Goal: Navigation & Orientation: Find specific page/section

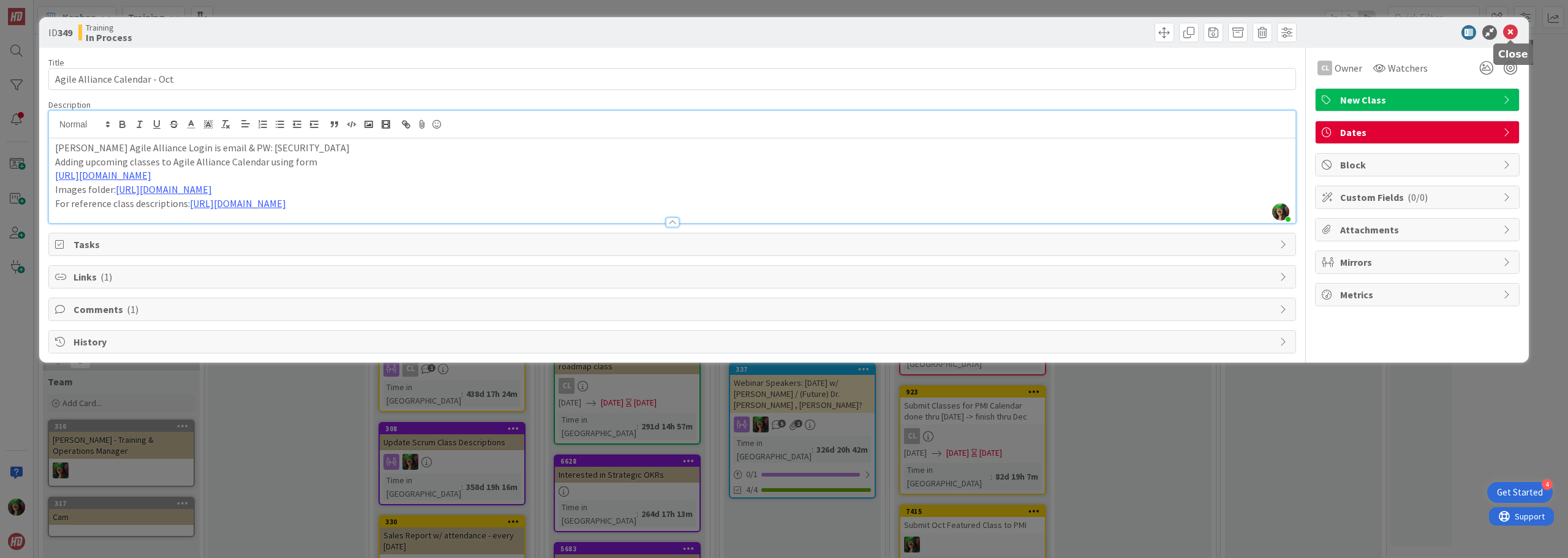
click at [1511, 30] on icon at bounding box center [1511, 32] width 15 height 15
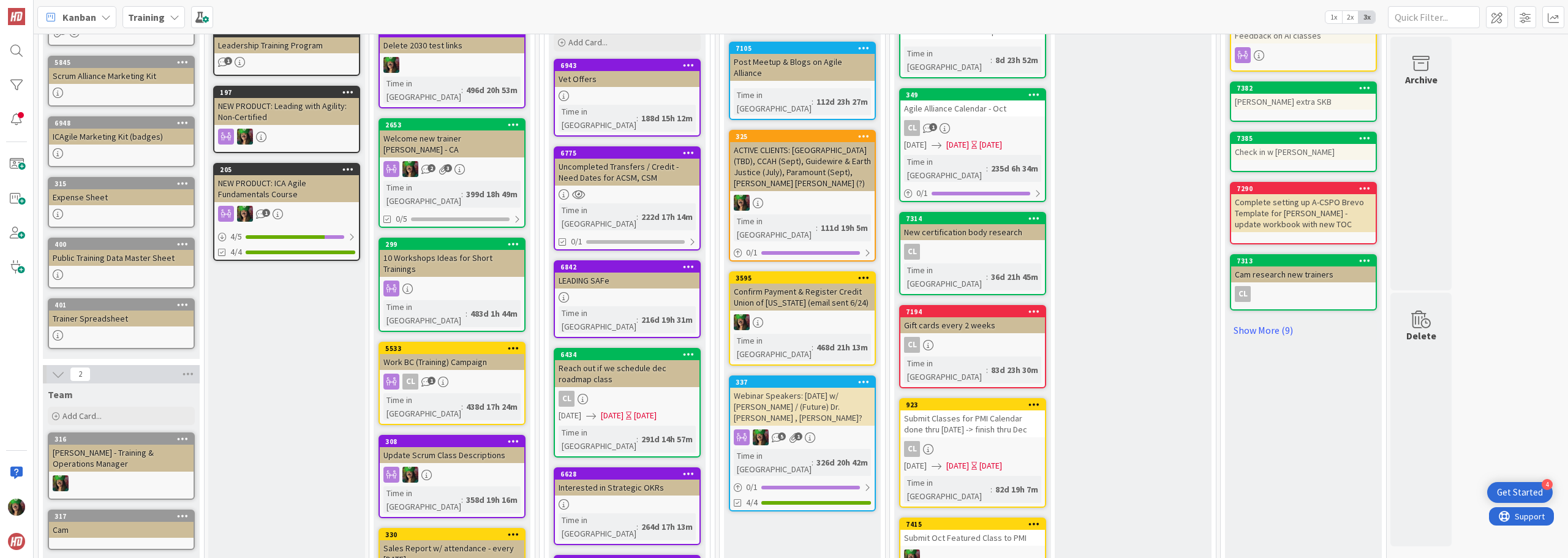
click at [131, 23] on b "Training" at bounding box center [146, 18] width 37 height 12
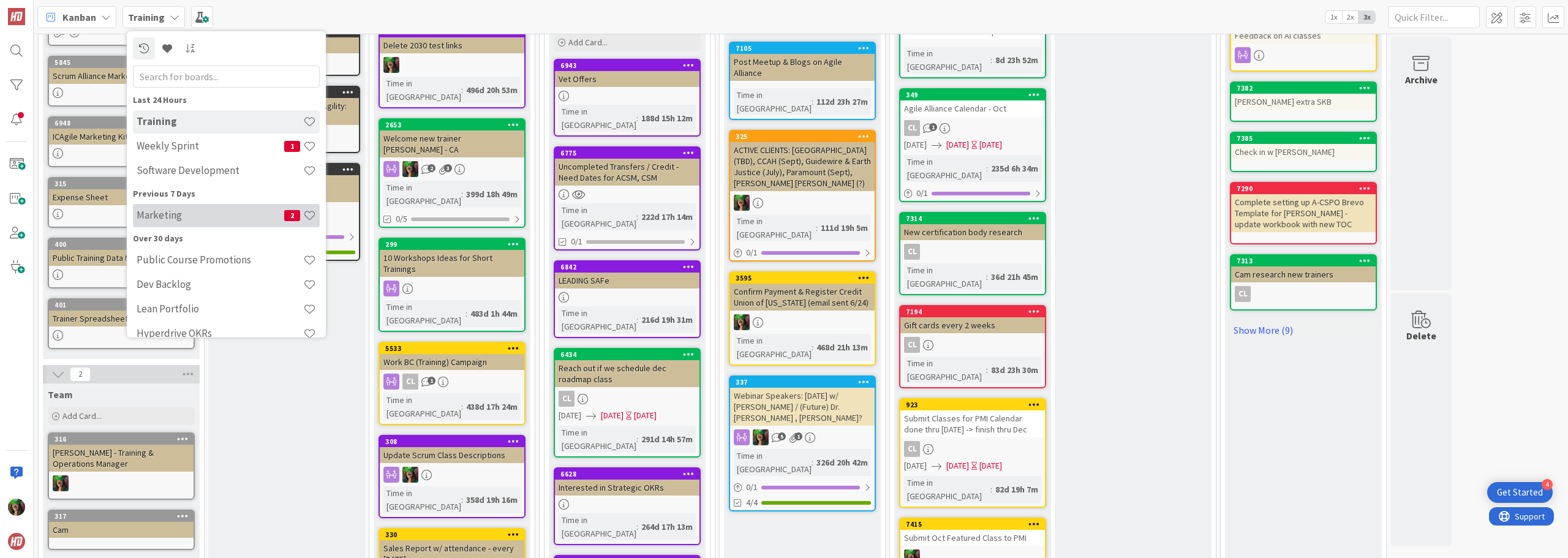
click at [174, 219] on h4 "Marketing" at bounding box center [210, 215] width 147 height 12
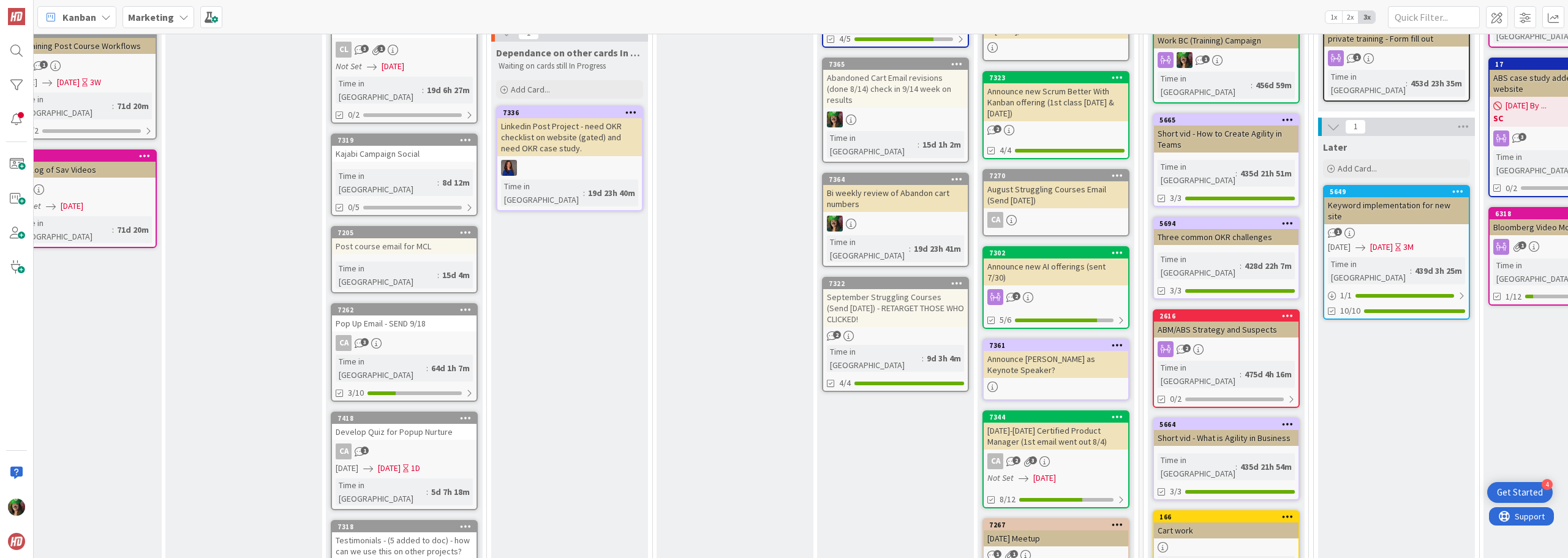
scroll to position [368, 208]
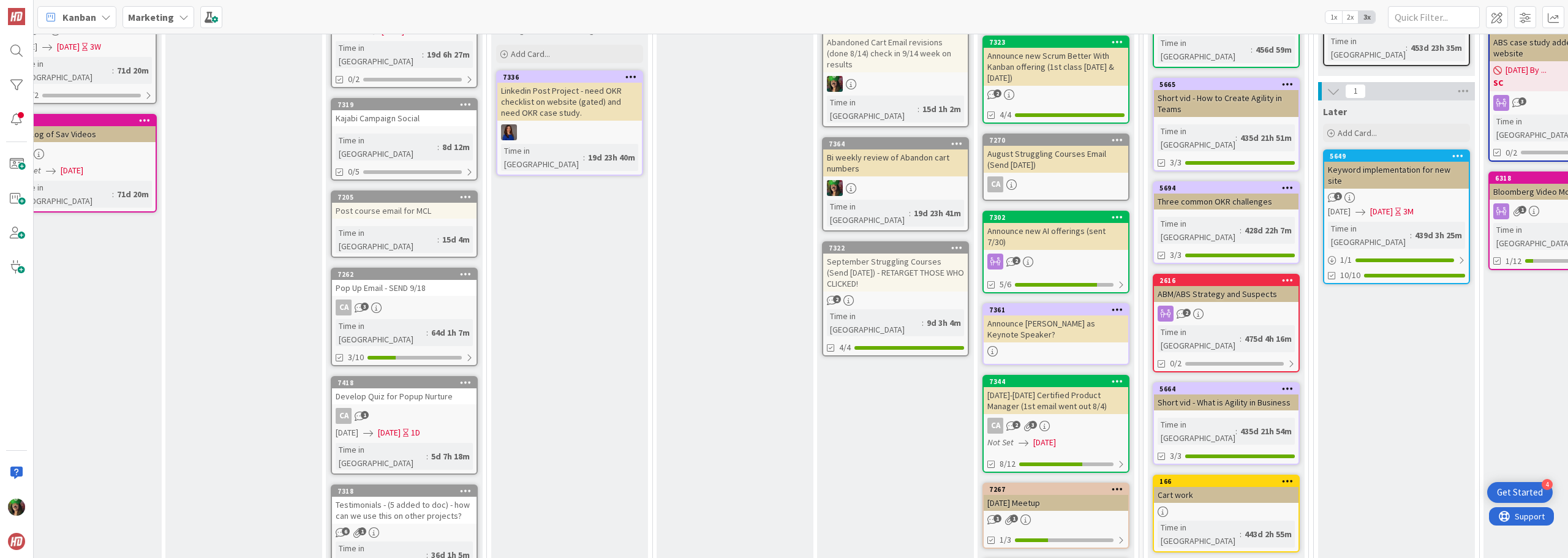
click at [400, 496] on div "Testimonials - (5 added to doc) - how can we use this on other projects?" at bounding box center [405, 510] width 145 height 27
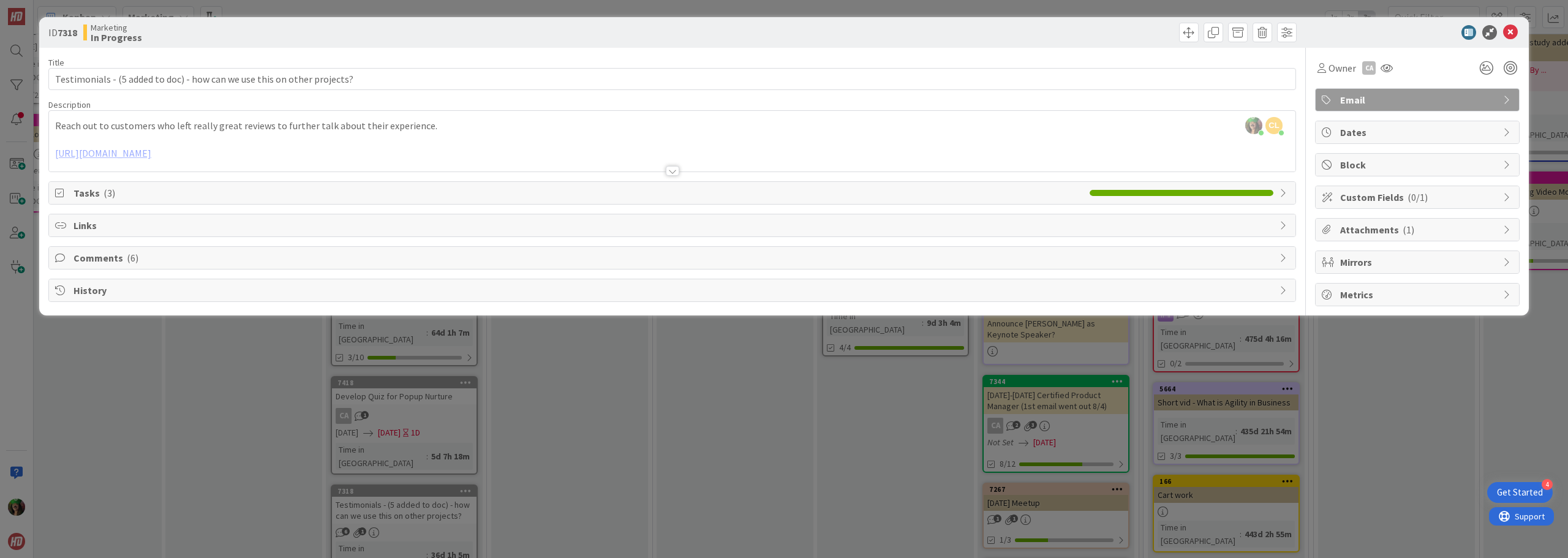
click at [814, 200] on div "Tasks ( 3 )" at bounding box center [673, 192] width 1247 height 22
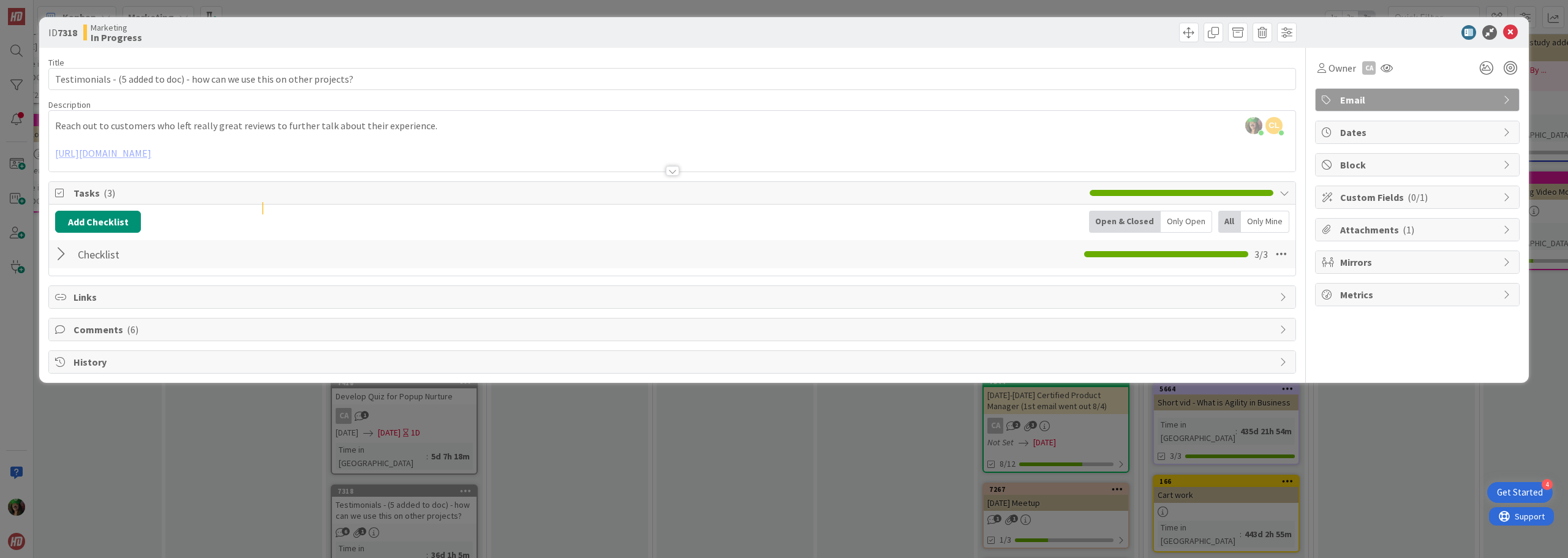
click at [251, 330] on span "Comments ( 6 )" at bounding box center [673, 329] width 1200 height 15
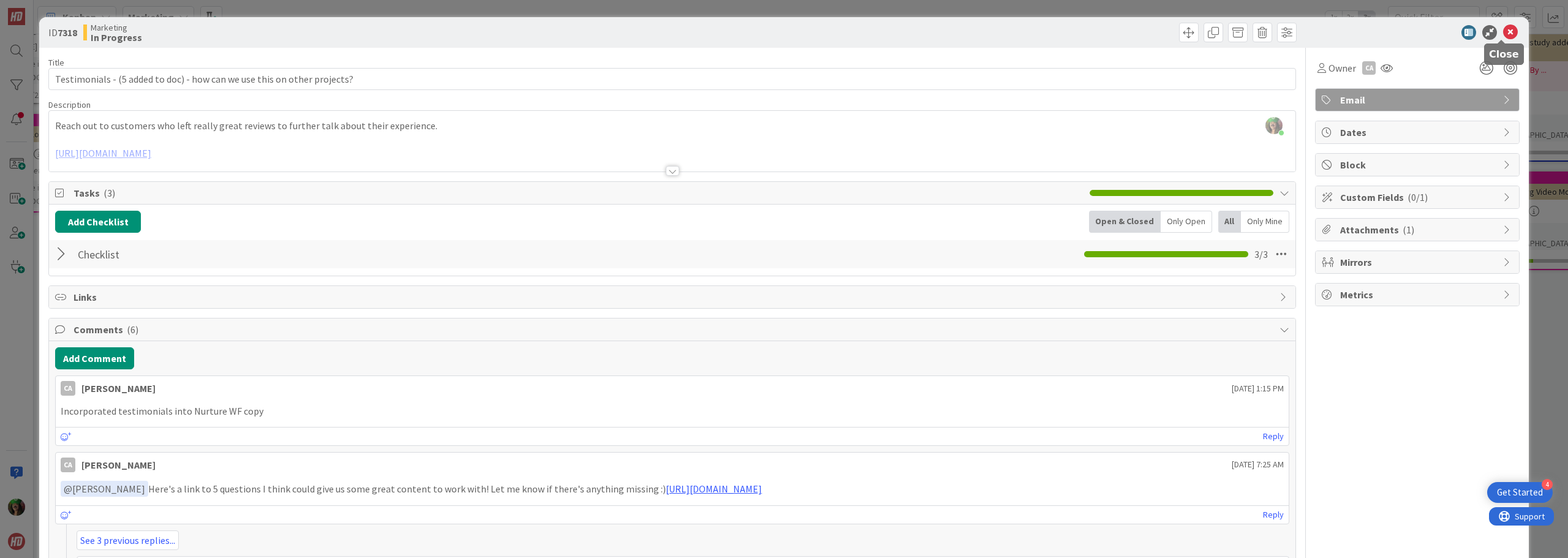
click at [1504, 32] on icon at bounding box center [1511, 32] width 15 height 15
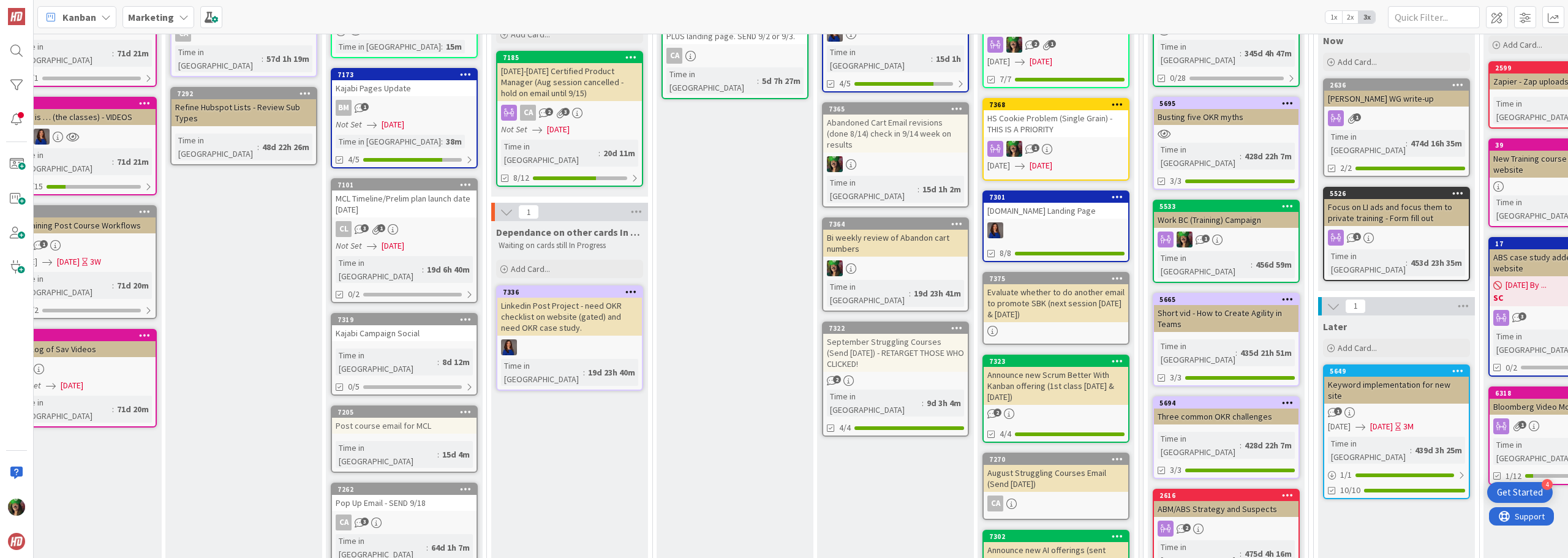
scroll to position [0, 208]
